Goal: Transaction & Acquisition: Purchase product/service

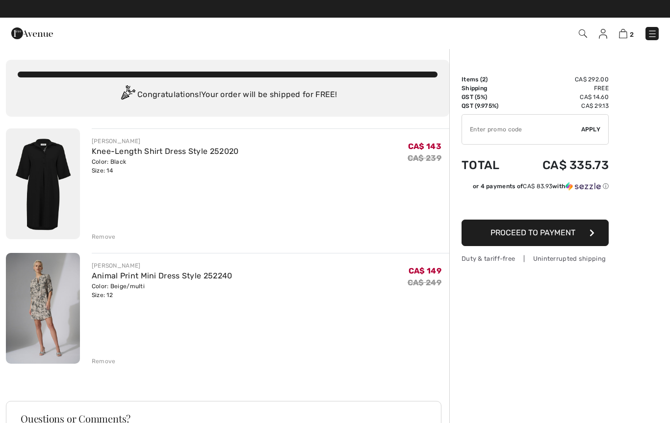
click at [105, 241] on div "Remove" at bounding box center [104, 236] width 24 height 9
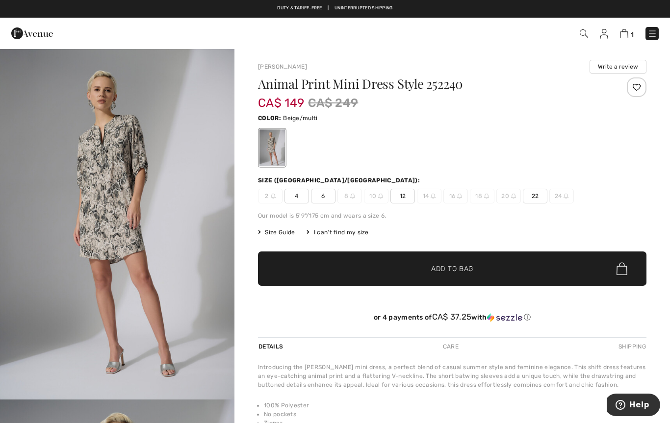
click at [379, 77] on h1 "Animal Print Mini Dress Style 252240" at bounding box center [420, 83] width 324 height 13
click at [383, 84] on h1 "Animal Print Mini Dress Style 252240" at bounding box center [420, 83] width 324 height 13
click at [404, 82] on h1 "Animal Print Mini Dress Style 252240" at bounding box center [420, 83] width 324 height 13
click at [410, 93] on div "Animal Print Mini Dress Style 252240" at bounding box center [420, 85] width 324 height 17
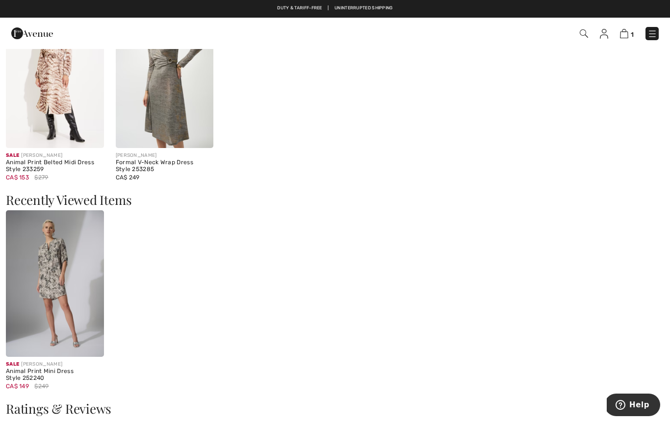
scroll to position [819, 0]
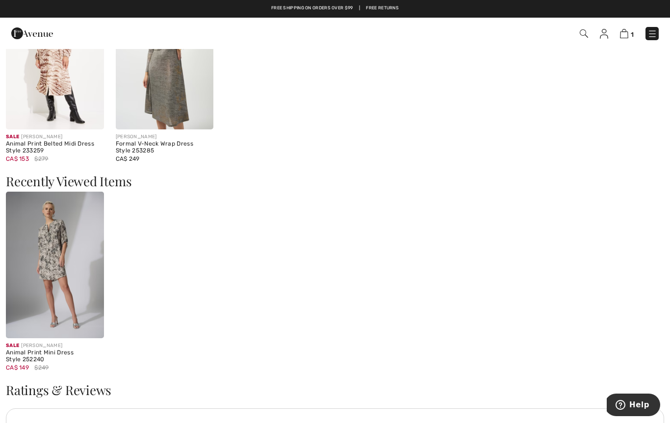
click at [40, 315] on img at bounding box center [55, 265] width 98 height 147
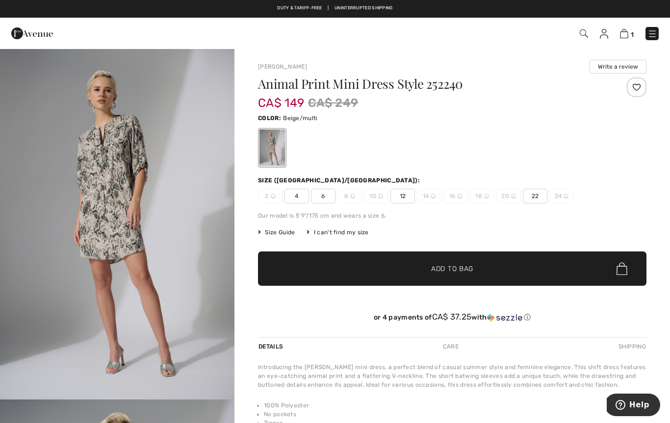
click at [70, 318] on img "1 / 4" at bounding box center [117, 224] width 234 height 352
